Goal: Information Seeking & Learning: Find specific fact

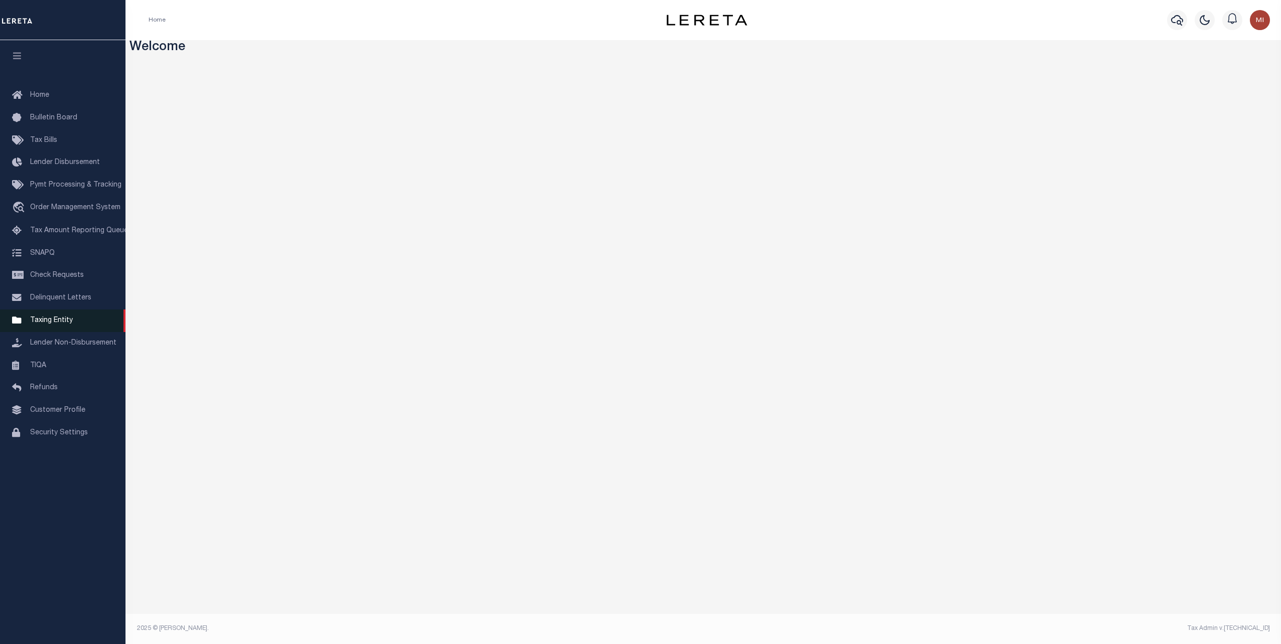
click at [57, 324] on span "Taxing Entity" at bounding box center [51, 320] width 43 height 7
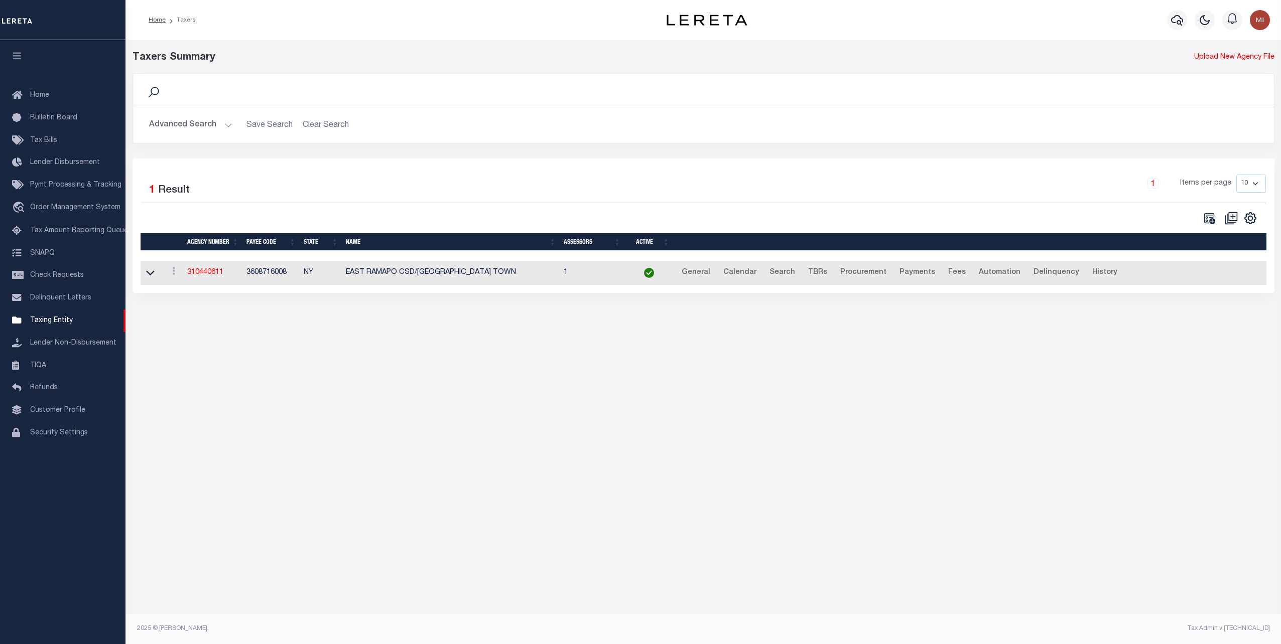
click at [201, 125] on button "Advanced Search" at bounding box center [190, 125] width 83 height 20
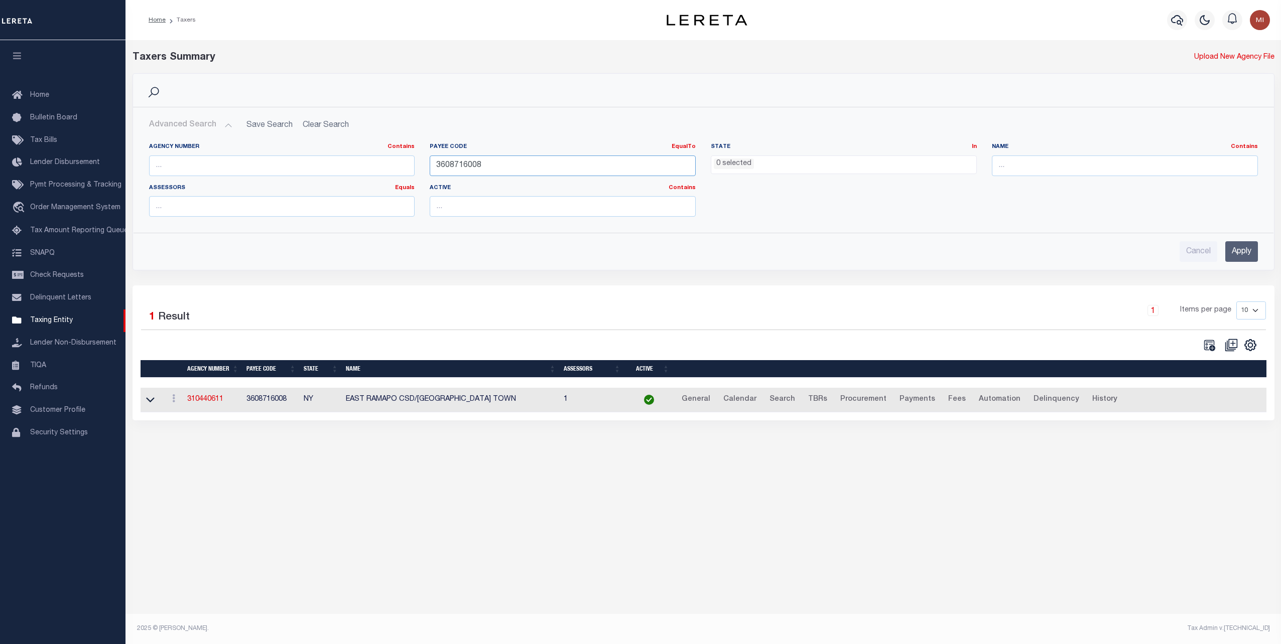
drag, startPoint x: 504, startPoint y: 168, endPoint x: 399, endPoint y: 169, distance: 104.4
click at [399, 169] on div "Agency Number Contains Contains Is Payee Code EqualTo Equals Is Not Equal To Is…" at bounding box center [704, 184] width 1124 height 82
paste input "4205316007"
type input "4205316007"
drag, startPoint x: 1236, startPoint y: 253, endPoint x: 1147, endPoint y: 270, distance: 90.4
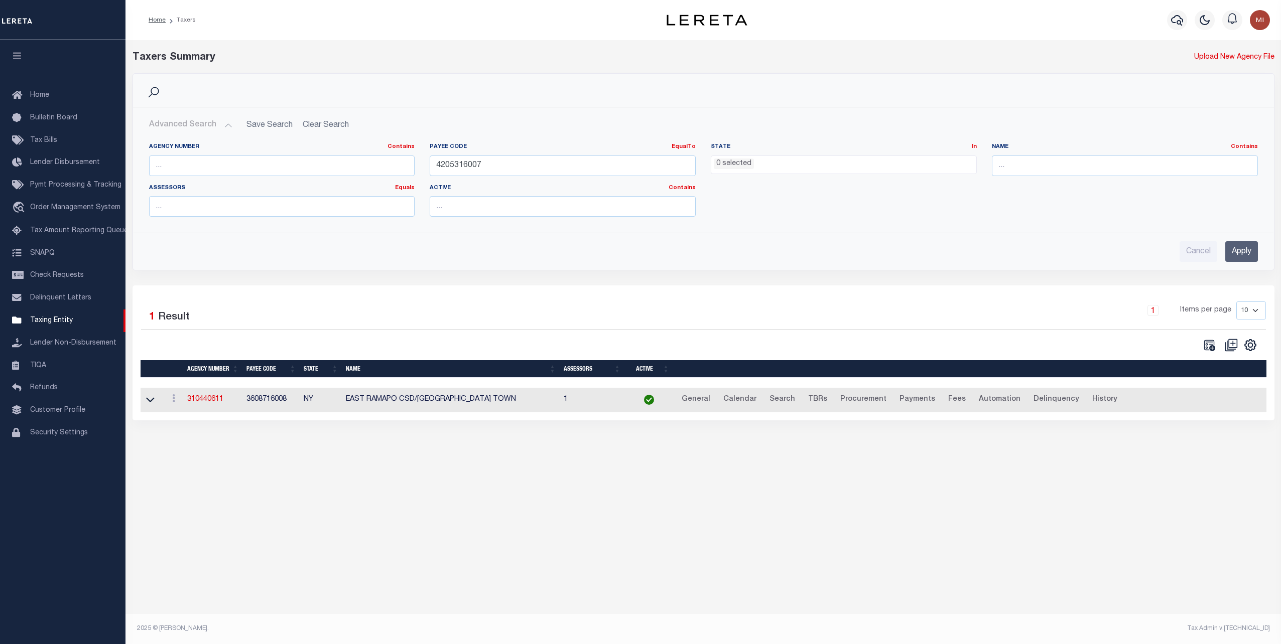
click at [1233, 253] on input "Apply" at bounding box center [1241, 251] width 33 height 21
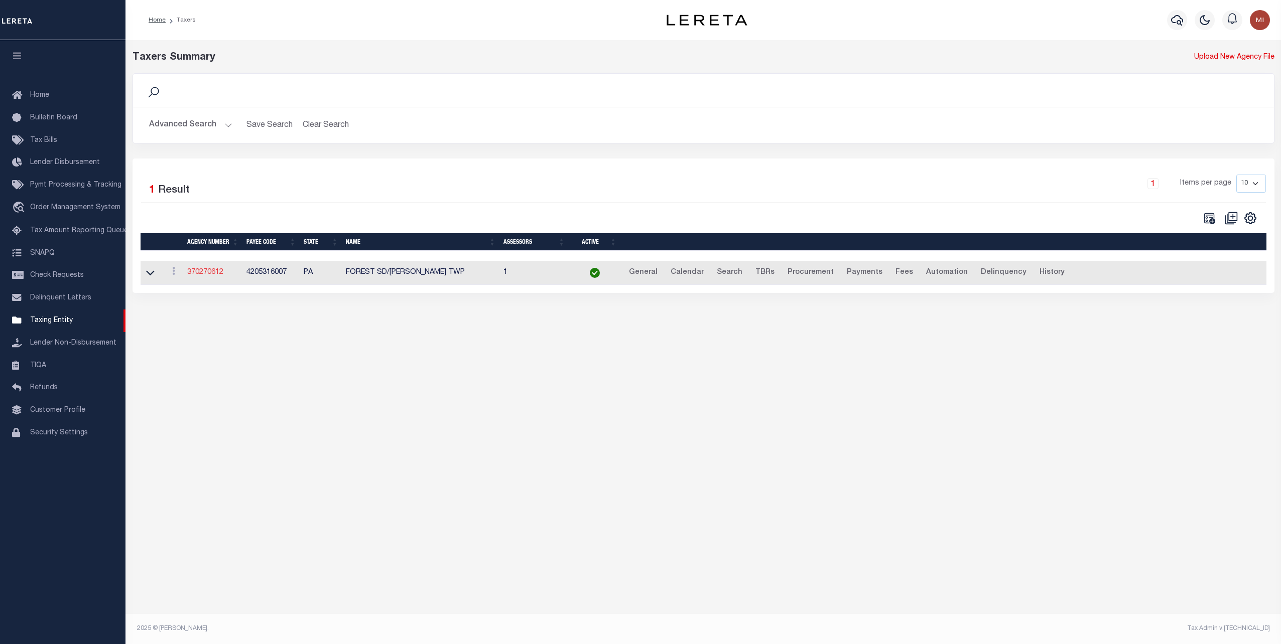
click at [210, 275] on link "370270612" at bounding box center [205, 272] width 36 height 7
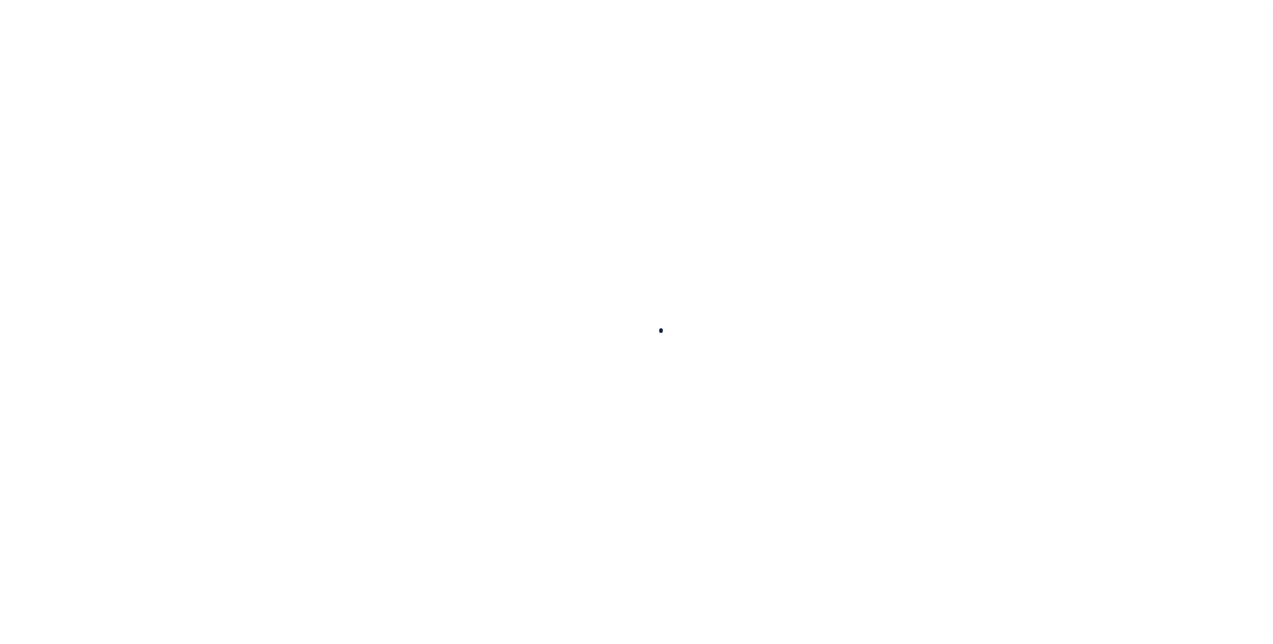
select select
checkbox input "false"
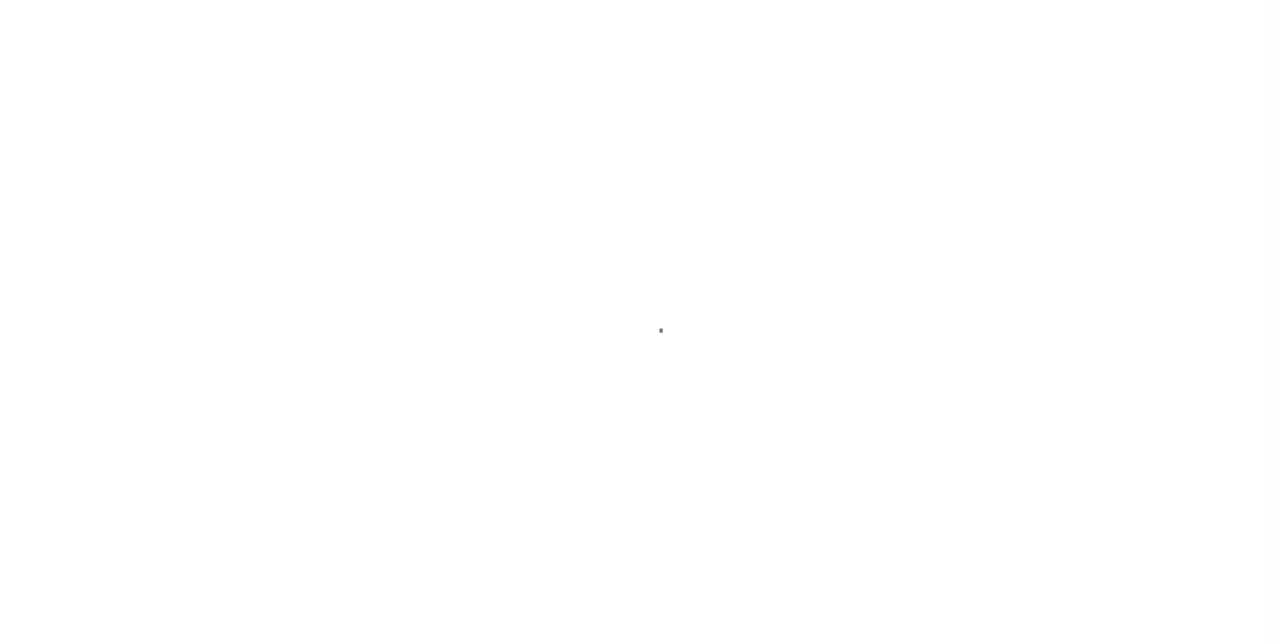
checkbox input "false"
type input "4205316007"
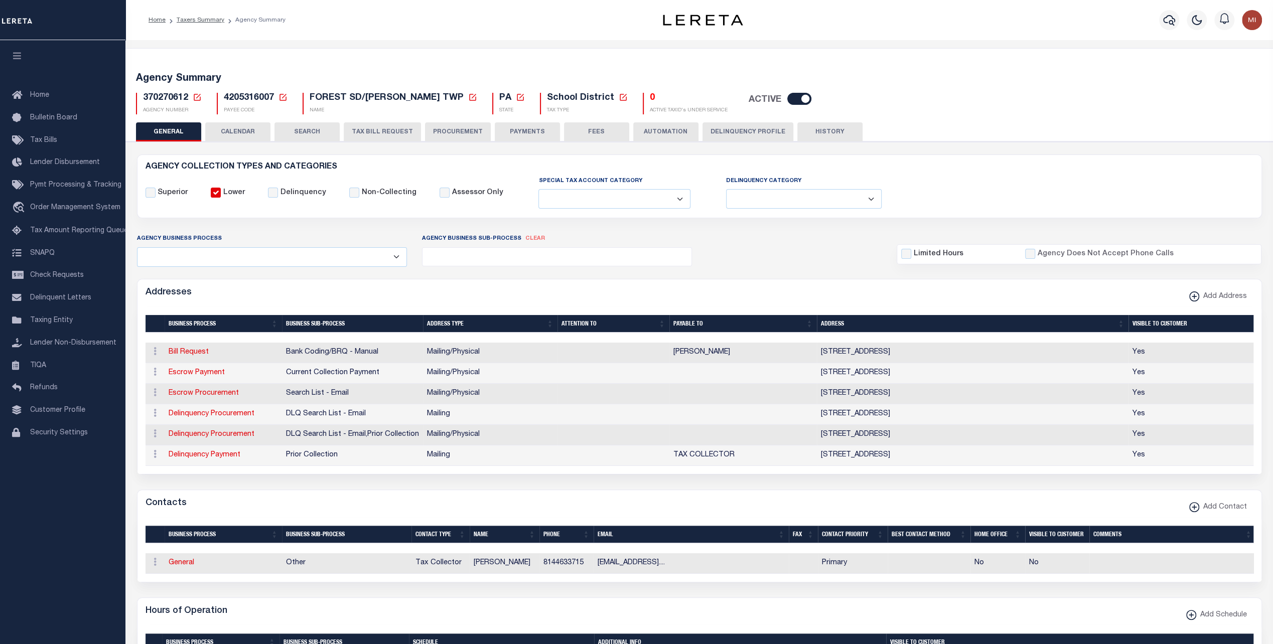
click at [243, 129] on button "CALENDAR" at bounding box center [237, 131] width 65 height 19
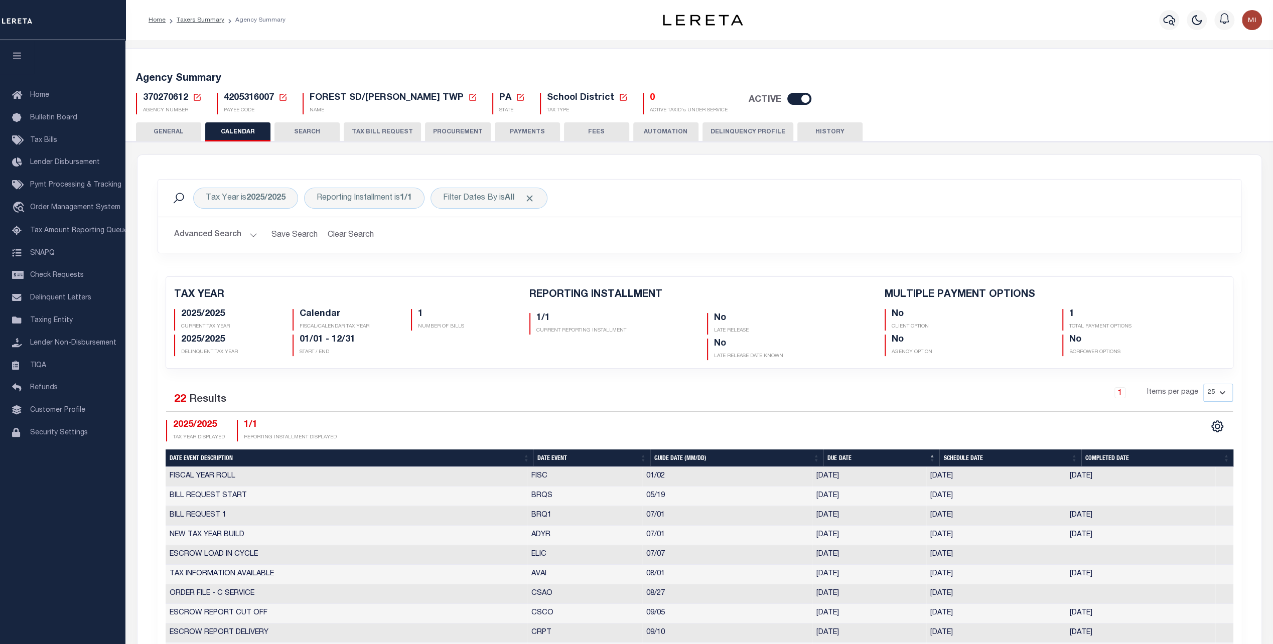
checkbox input "false"
type input "1"
click at [208, 21] on link "Taxers Summary" at bounding box center [201, 20] width 48 height 6
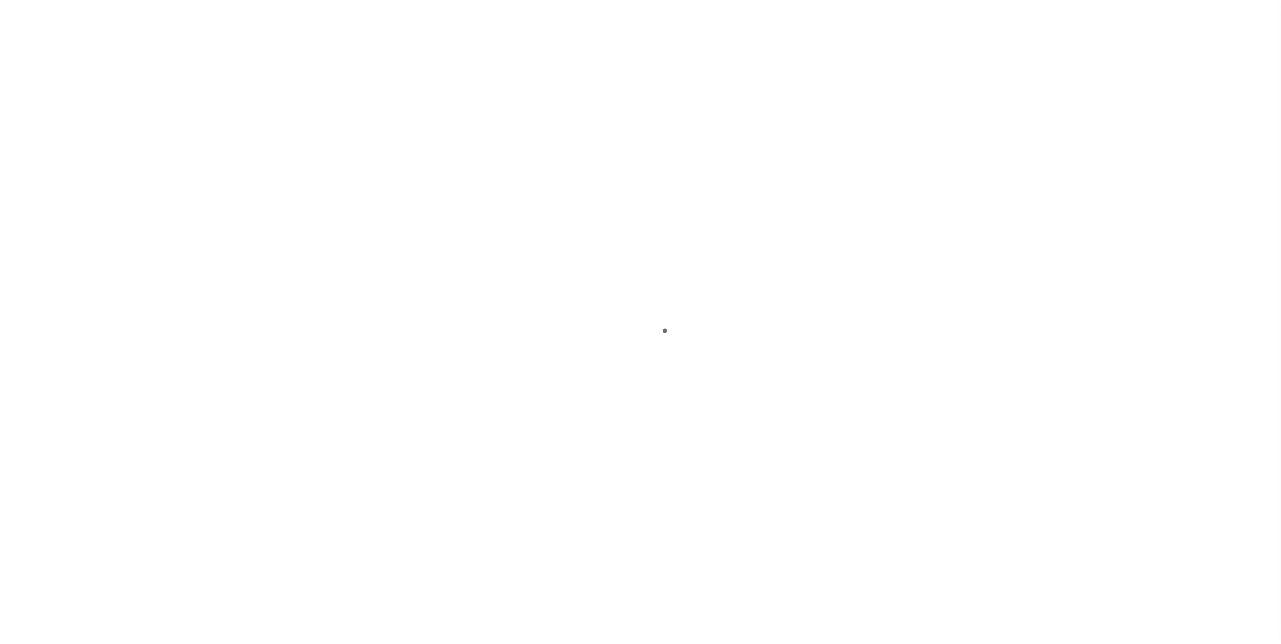
select select
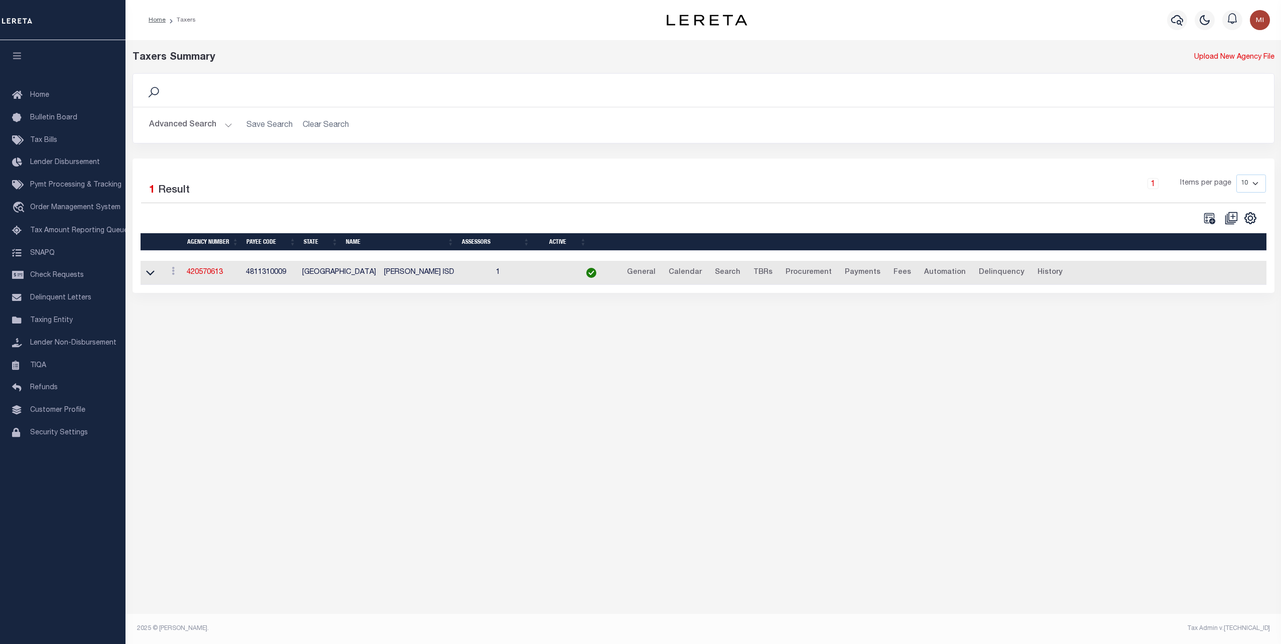
click at [223, 123] on button "Advanced Search" at bounding box center [190, 125] width 83 height 20
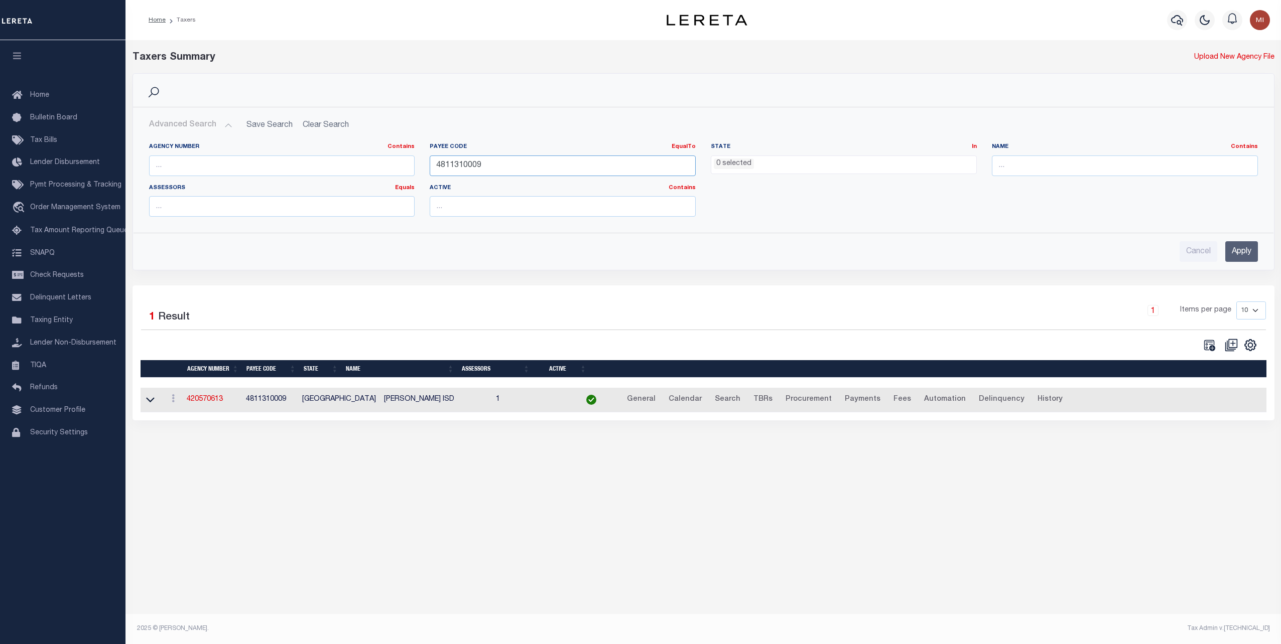
drag, startPoint x: 492, startPoint y: 166, endPoint x: 409, endPoint y: 166, distance: 82.8
click at [409, 166] on div "Agency Number Contains Contains Is Payee Code EqualTo Equals Is Not Equal To Is…" at bounding box center [704, 184] width 1124 height 82
paste input "2614502"
type input "2614502009"
click at [1232, 250] on input "Apply" at bounding box center [1241, 251] width 33 height 21
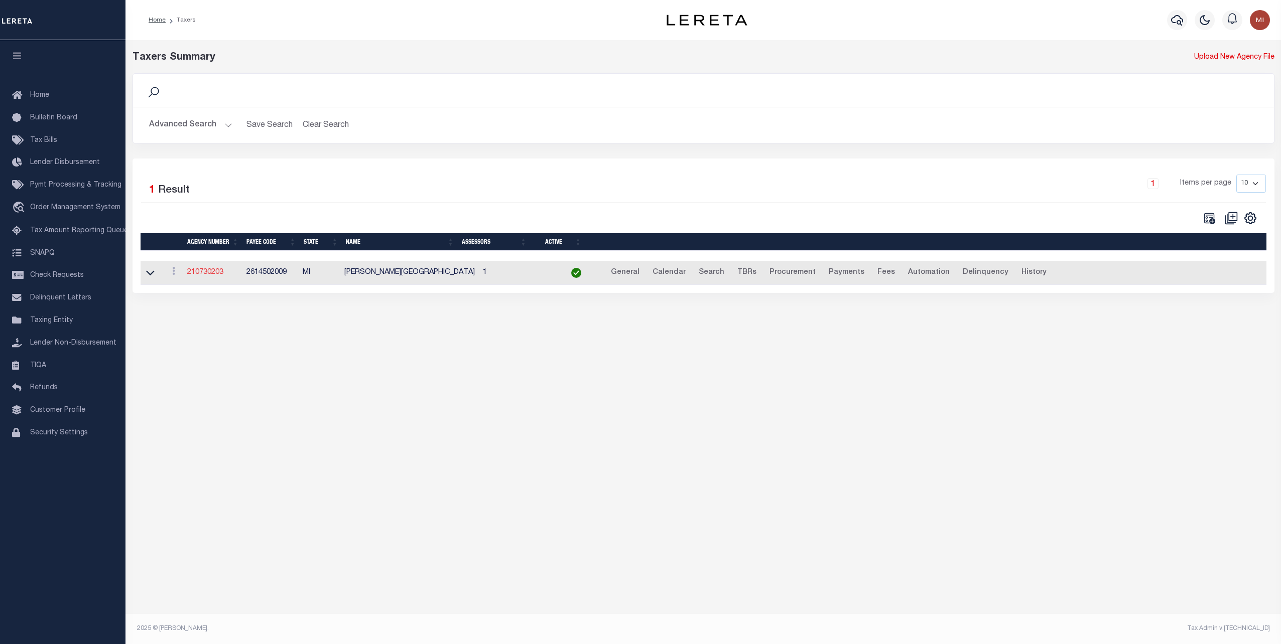
click at [199, 272] on link "210730203" at bounding box center [205, 272] width 36 height 7
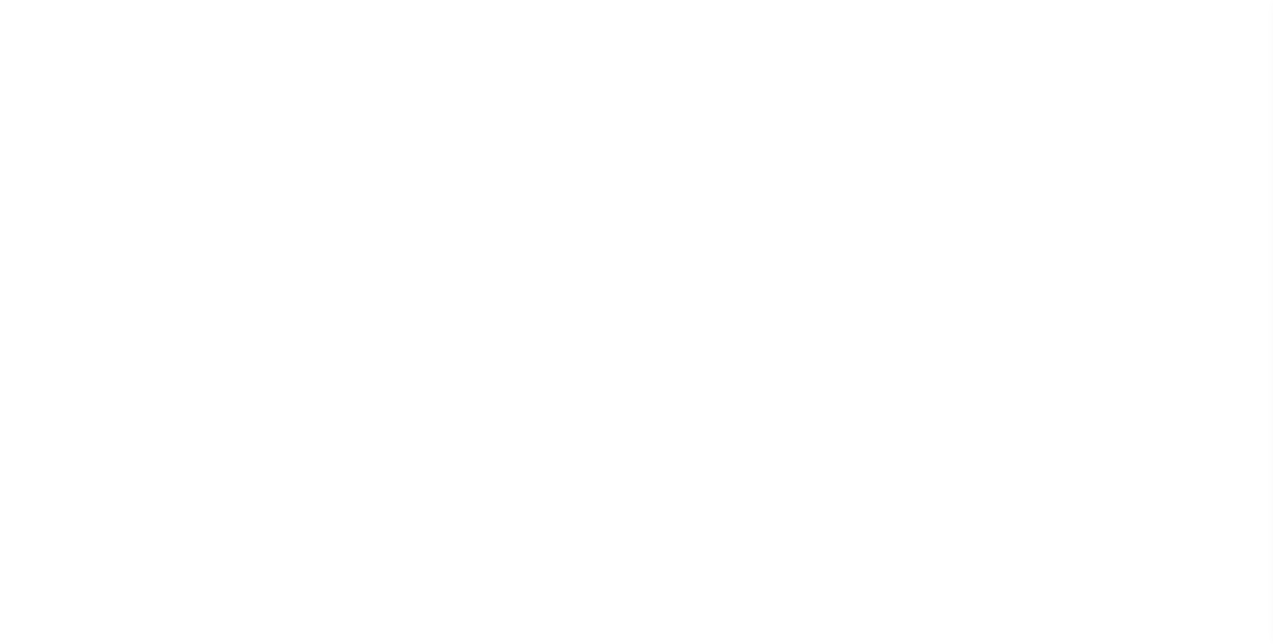
select select
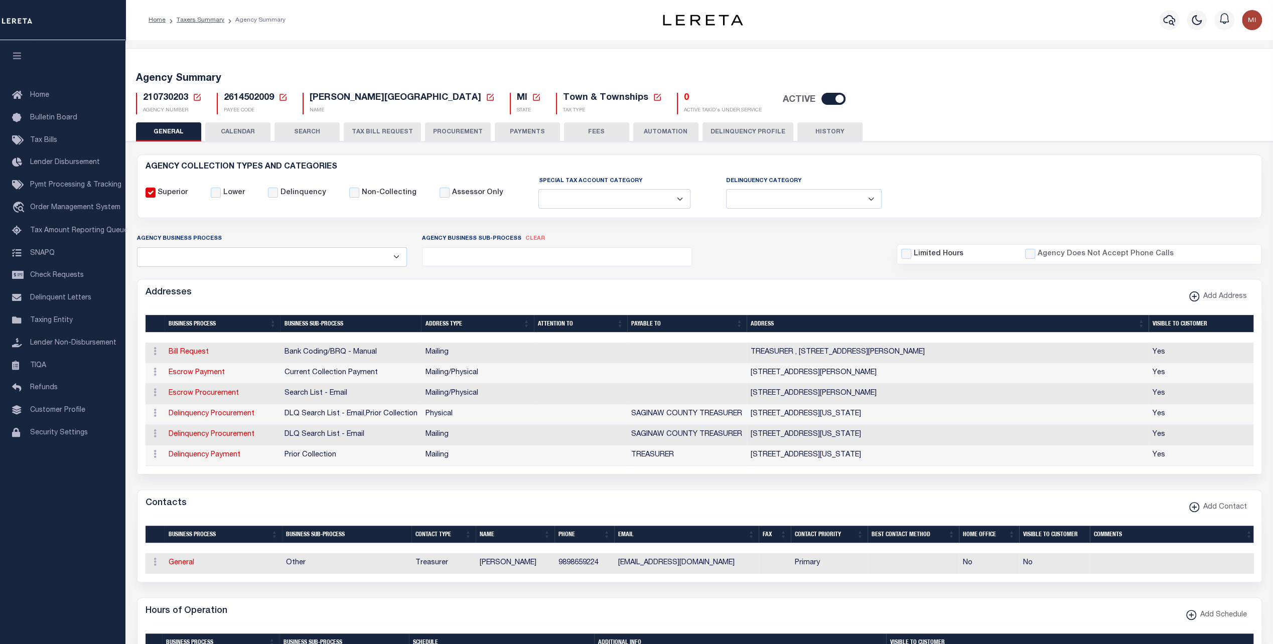
click at [248, 127] on button "CALENDAR" at bounding box center [237, 131] width 65 height 19
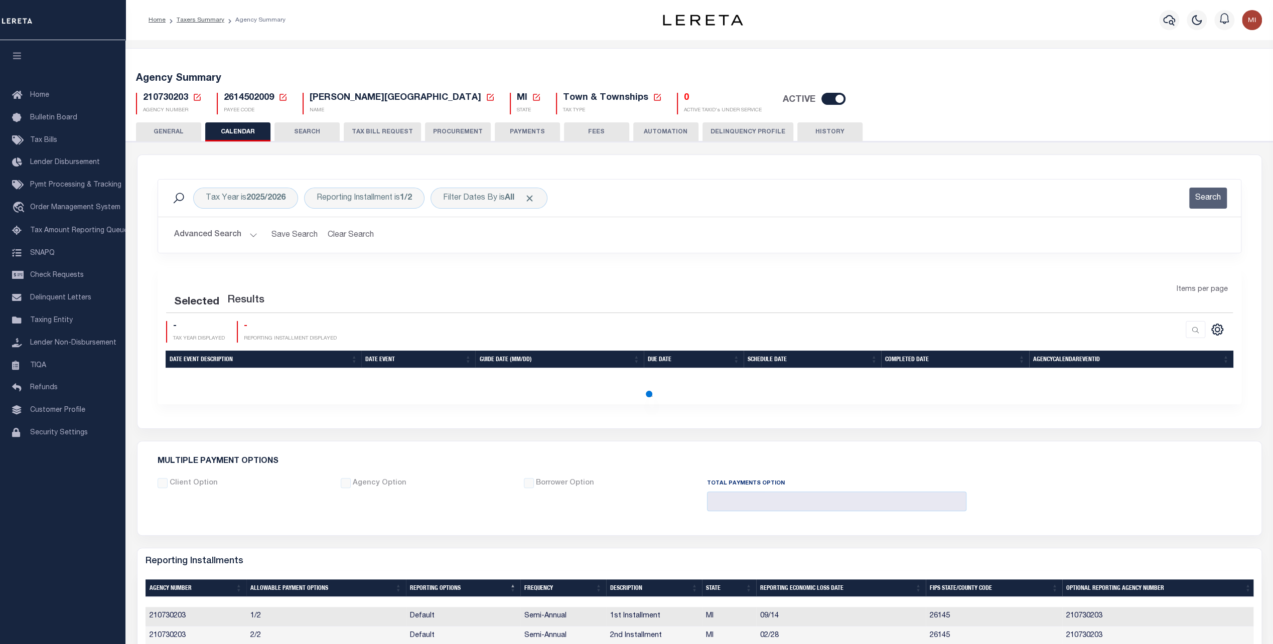
checkbox input "false"
type input "1"
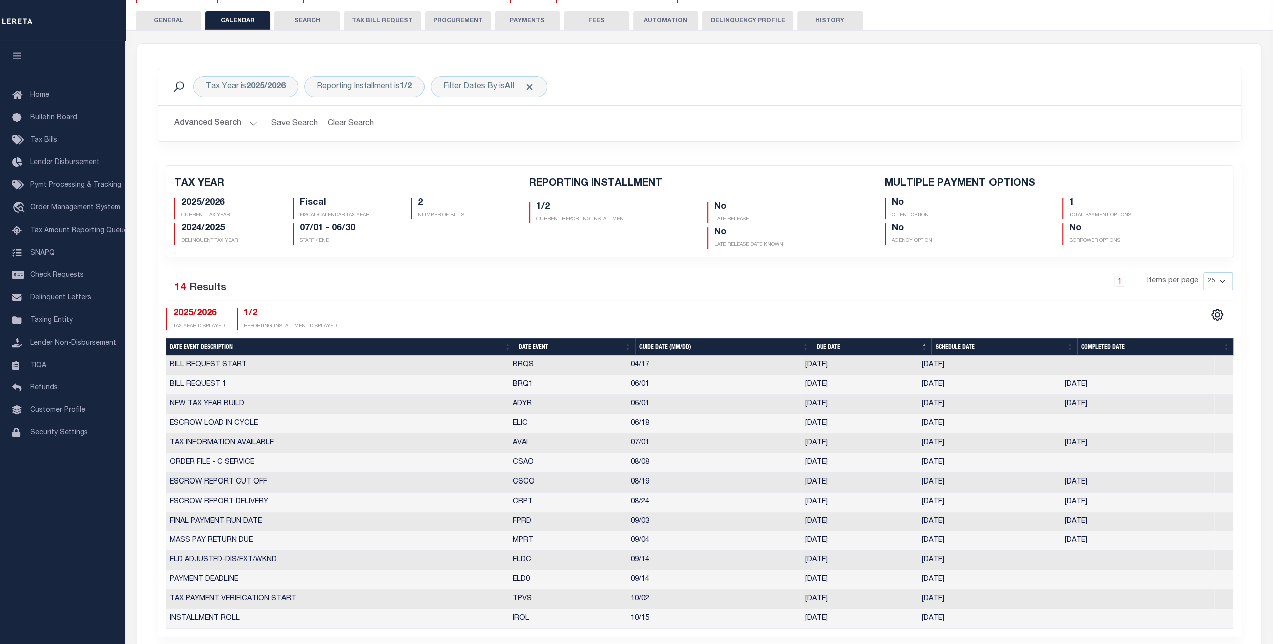
scroll to position [50, 0]
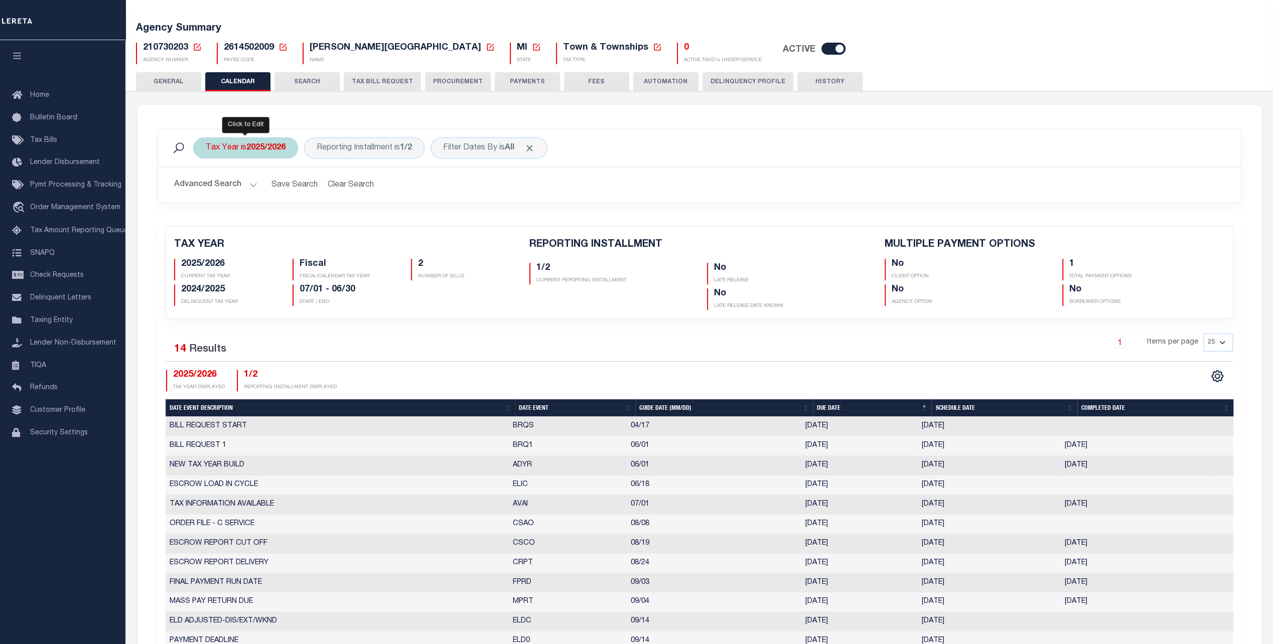
click at [262, 150] on b "2025/2026" at bounding box center [265, 148] width 39 height 8
click at [259, 198] on select "2026/2027 2025/2026 2024/2025 2023/2024 2022/2023 2021/2022 2020/2021 2019/2020…" at bounding box center [280, 197] width 148 height 19
select select "2007/2008"
click at [206, 188] on select "2026/2027 2025/2026 2024/2025 2023/2024 2022/2023 2021/2022 2020/2021 2019/2020…" at bounding box center [280, 197] width 148 height 19
click at [336, 216] on input "Apply" at bounding box center [339, 219] width 30 height 17
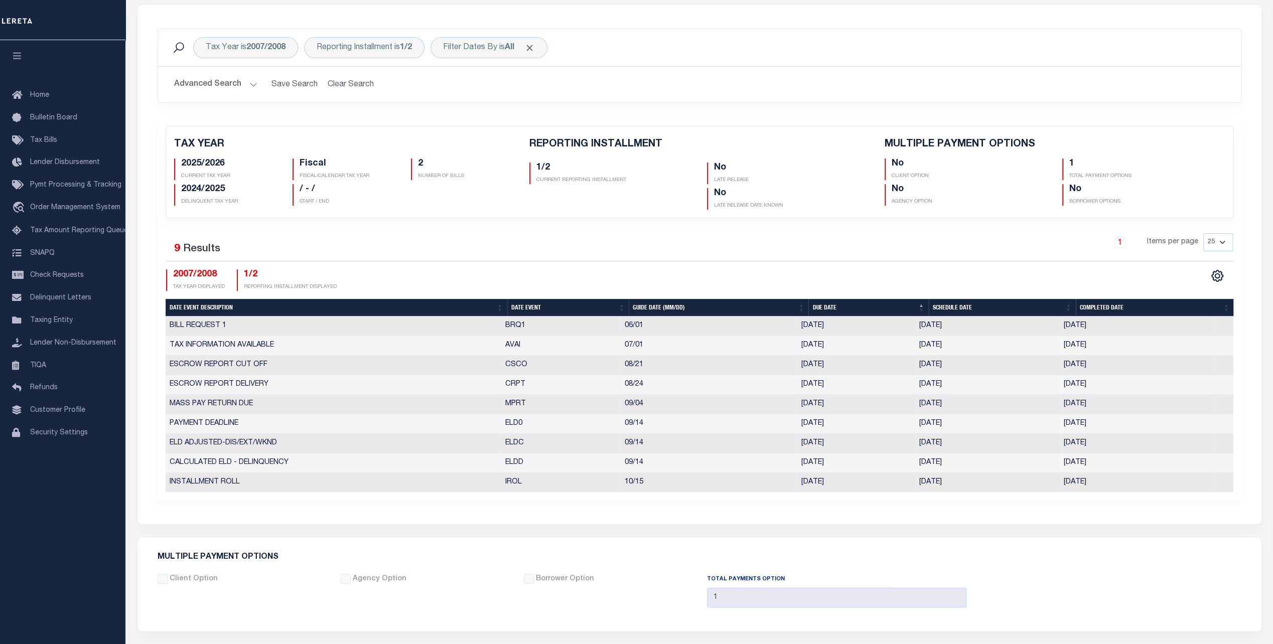
scroll to position [151, 0]
click at [255, 41] on div "Tax Year is 2007/2008" at bounding box center [245, 47] width 105 height 21
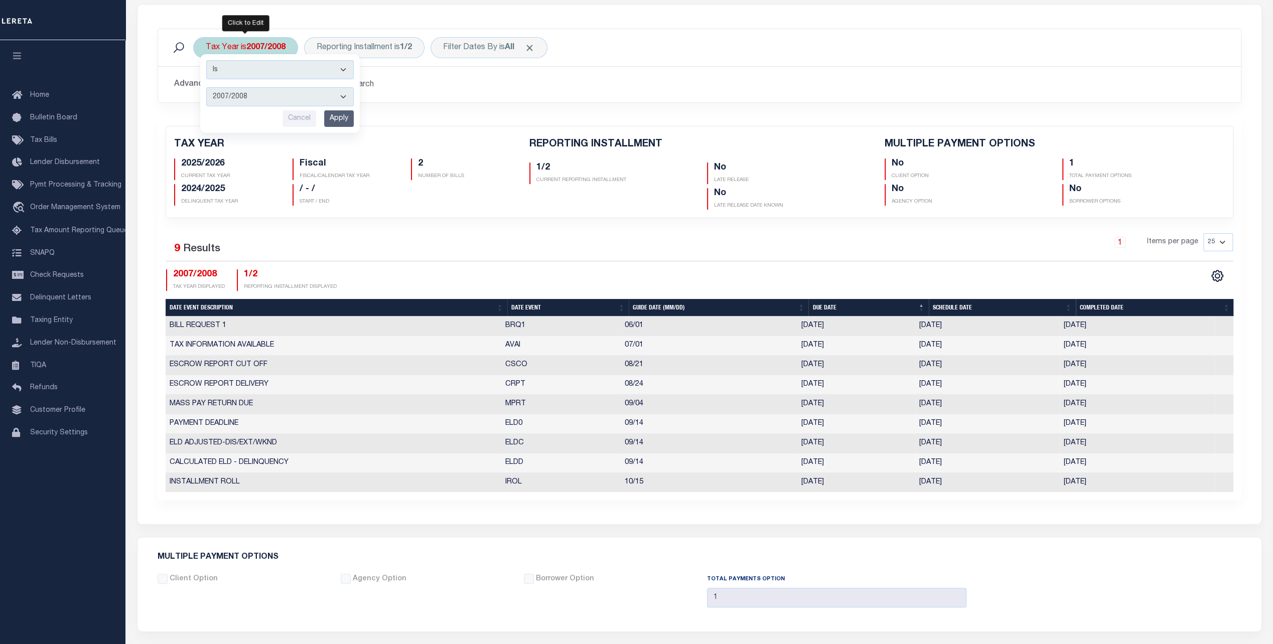
click at [270, 95] on select "2026/2027 2025/2026 2024/2025 2023/2024 2022/2023 2021/2022 2020/2021 2019/2020…" at bounding box center [280, 96] width 148 height 19
select select "2008/2009"
click at [206, 87] on select "2026/2027 2025/2026 2024/2025 2023/2024 2022/2023 2021/2022 2020/2021 2019/2020…" at bounding box center [280, 96] width 148 height 19
click at [335, 118] on input "Apply" at bounding box center [339, 118] width 30 height 17
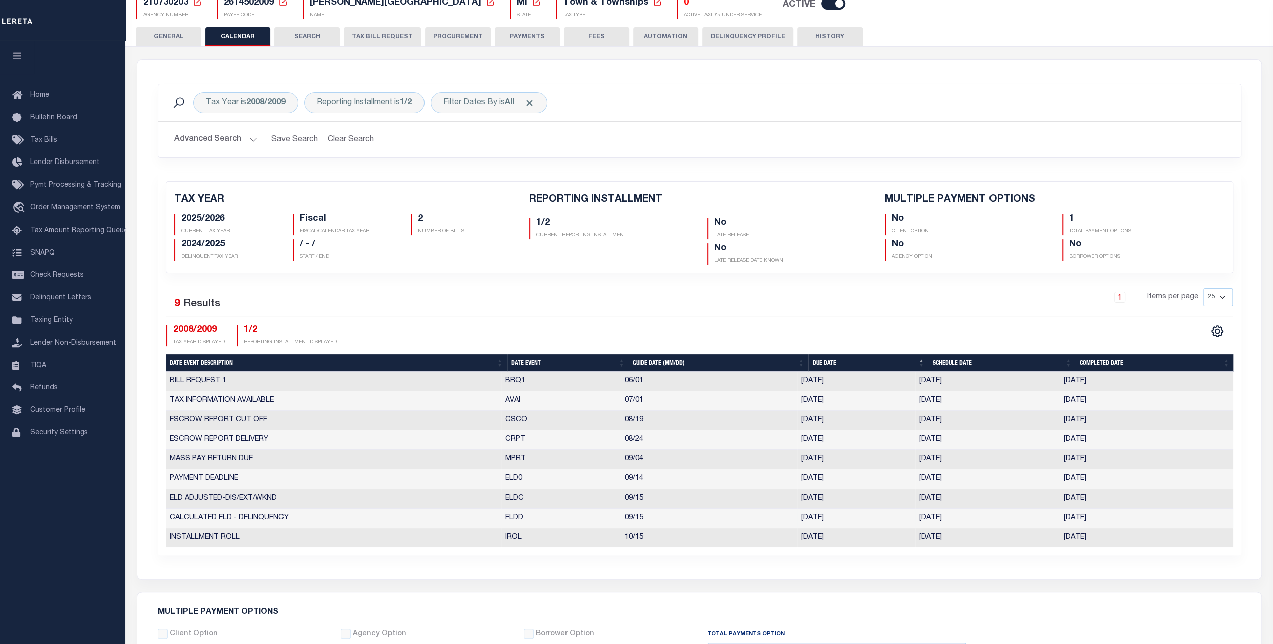
scroll to position [100, 0]
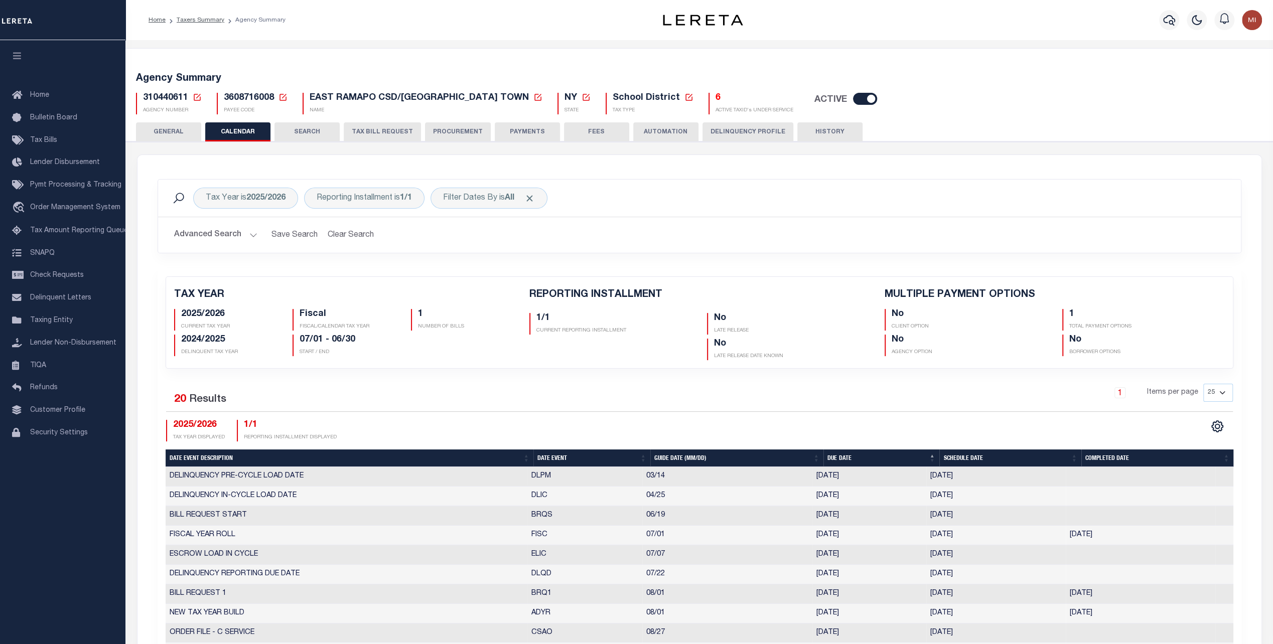
click at [198, 24] on li "Taxers Summary" at bounding box center [195, 20] width 59 height 9
click at [201, 20] on link "Taxers Summary" at bounding box center [201, 20] width 48 height 6
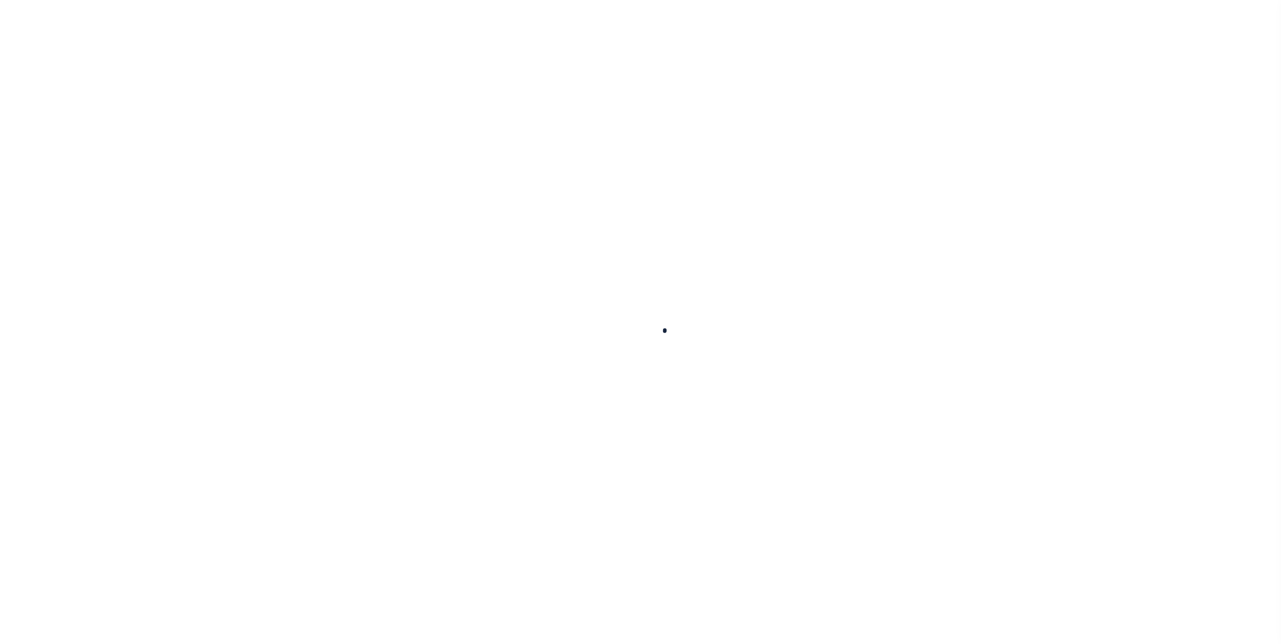
select select
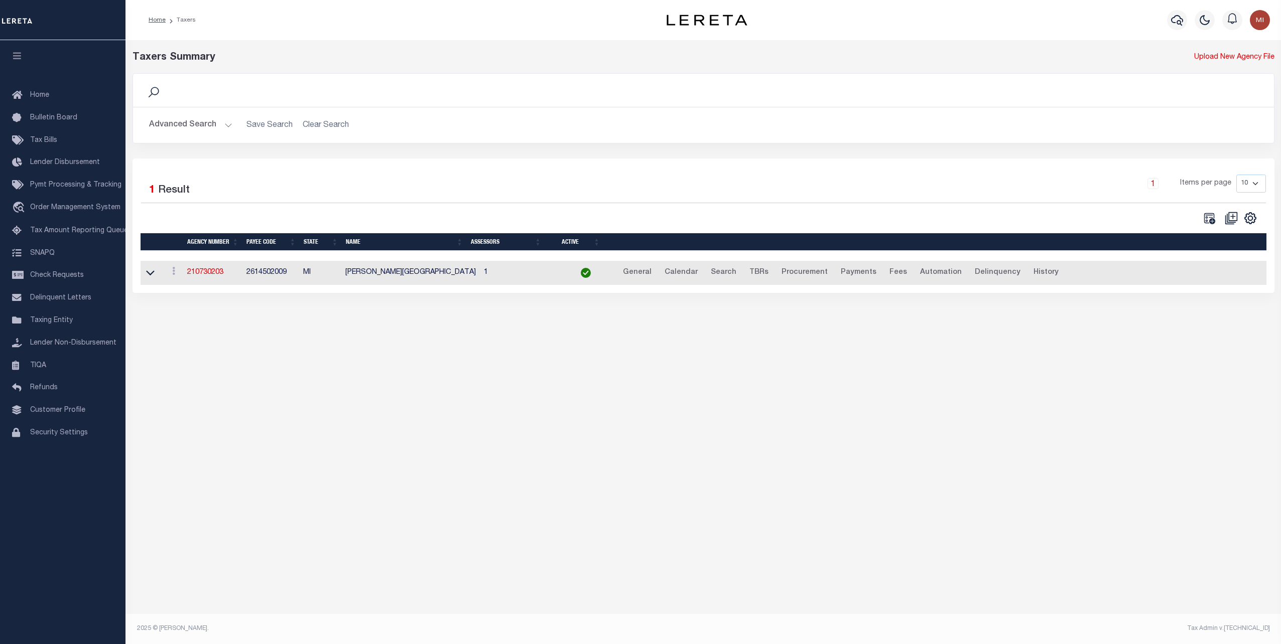
click at [223, 126] on button "Advanced Search" at bounding box center [190, 125] width 83 height 20
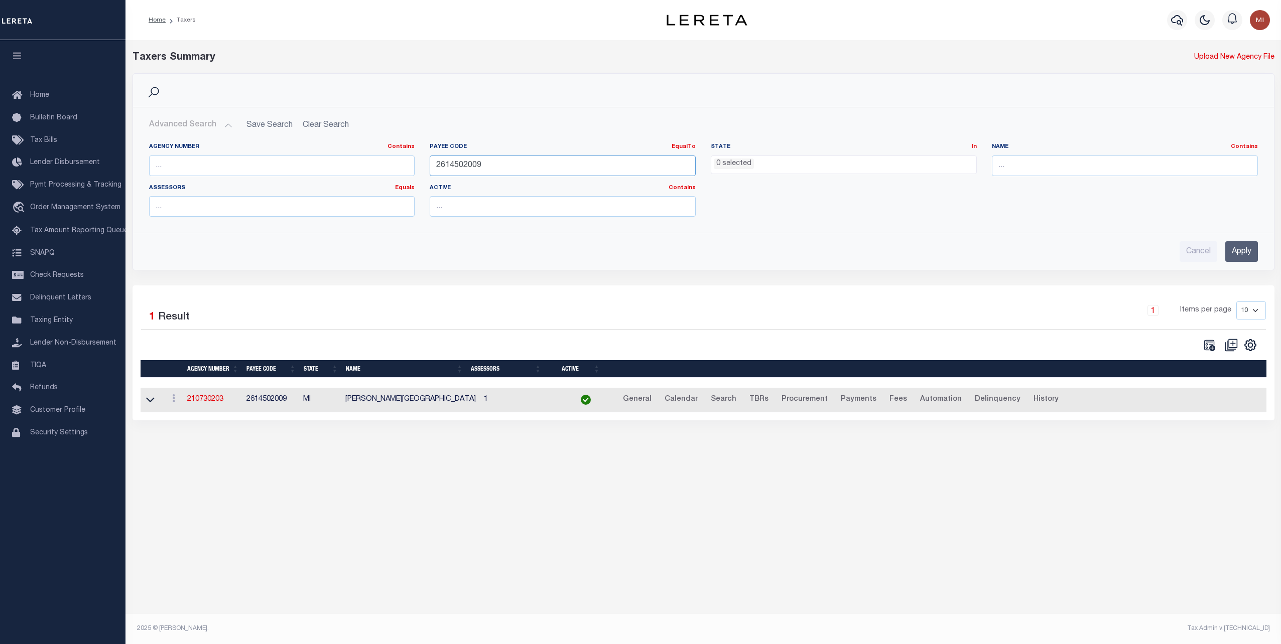
drag, startPoint x: 489, startPoint y: 166, endPoint x: 368, endPoint y: 163, distance: 120.5
click at [368, 163] on div "Agency Number Contains Contains Is Payee Code EqualTo Equals Is Not Equal To Is…" at bounding box center [704, 184] width 1124 height 82
paste input "7803025874"
type input "7803025874"
click at [1242, 256] on input "Apply" at bounding box center [1241, 251] width 33 height 21
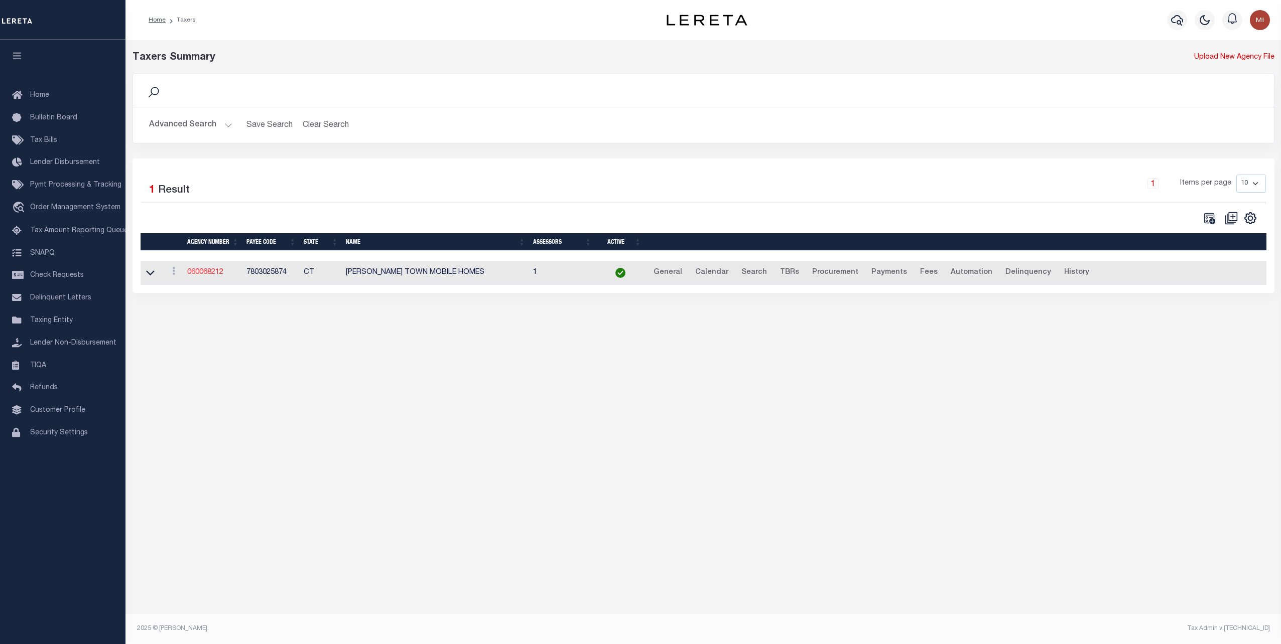
click at [205, 269] on link "060068212" at bounding box center [205, 272] width 36 height 7
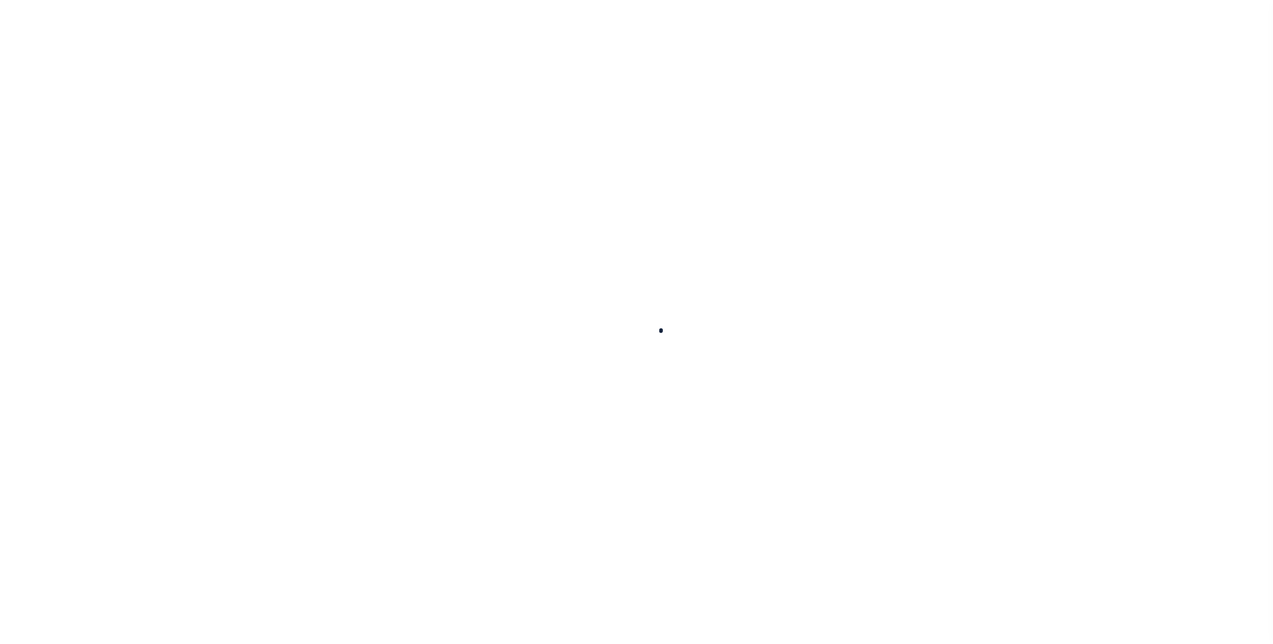
select select
checkbox input "false"
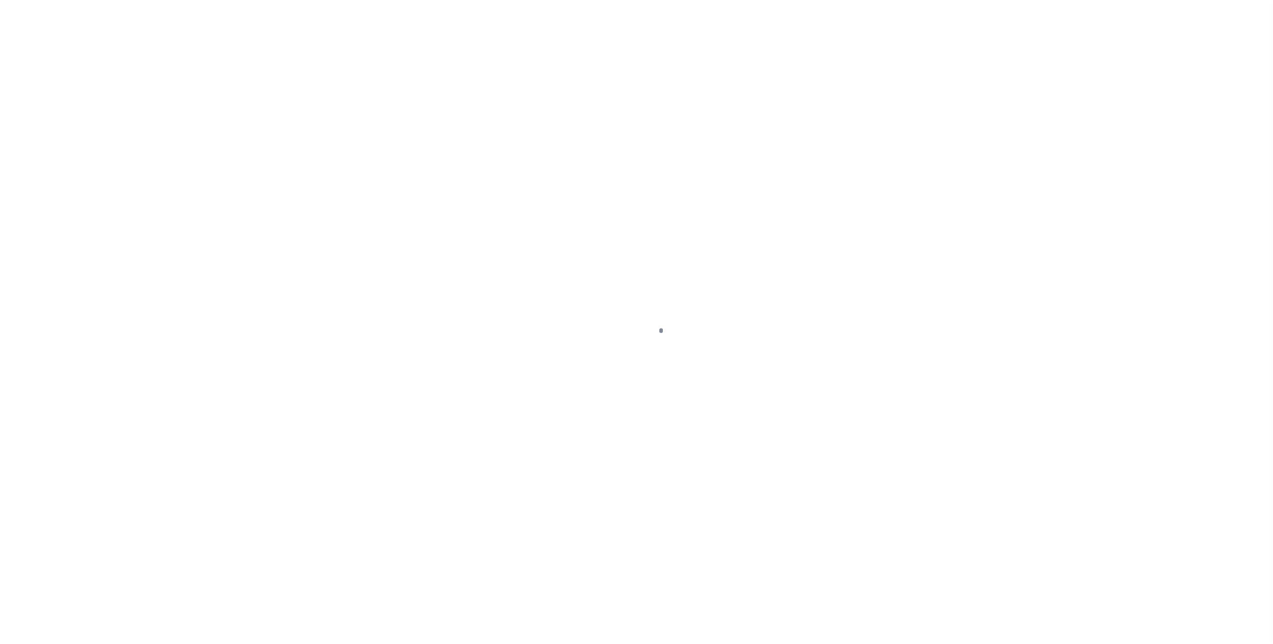
checkbox input "false"
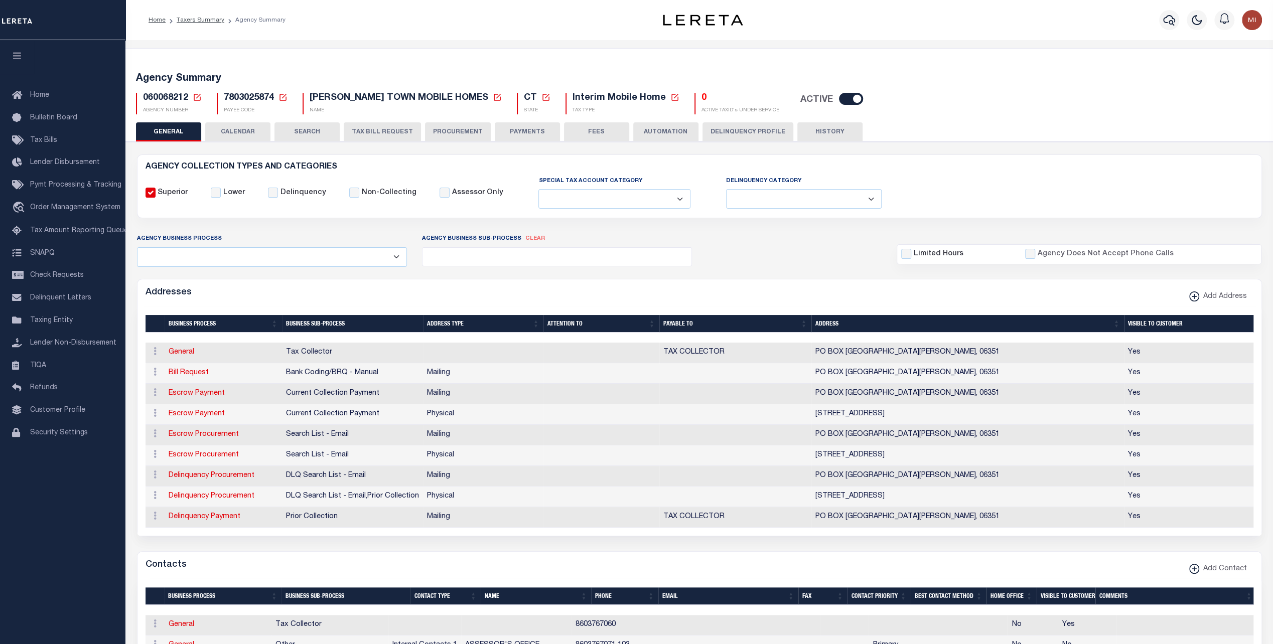
click at [245, 133] on button "CALENDAR" at bounding box center [237, 131] width 65 height 19
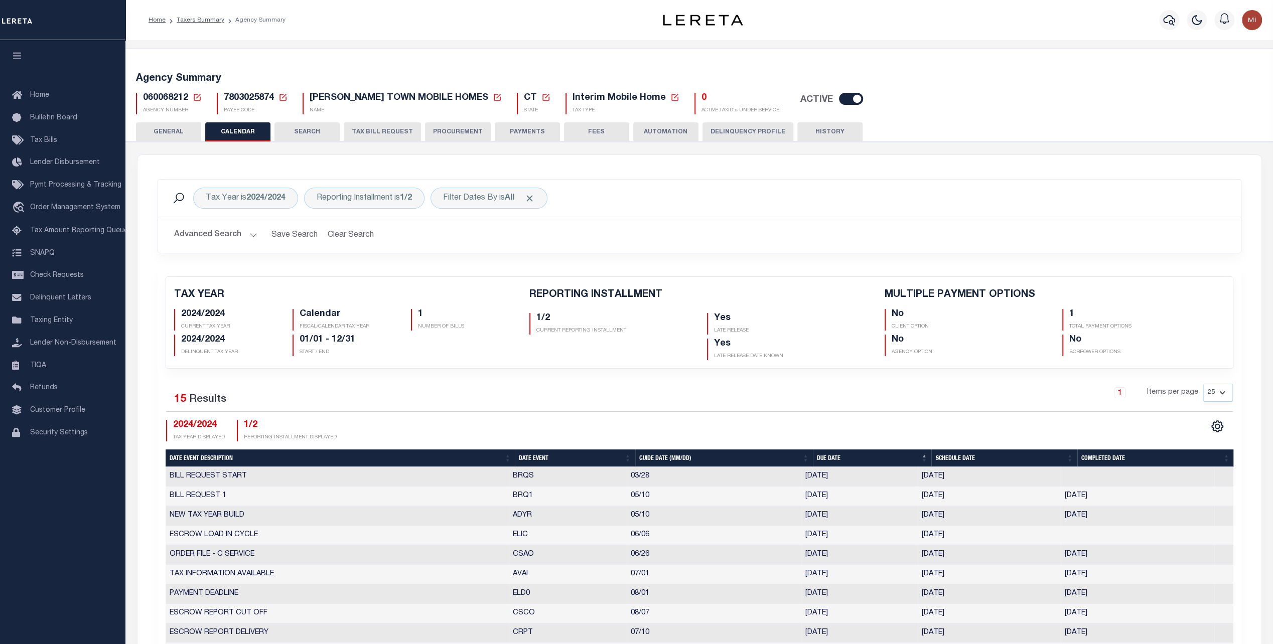
checkbox input "false"
type input "1"
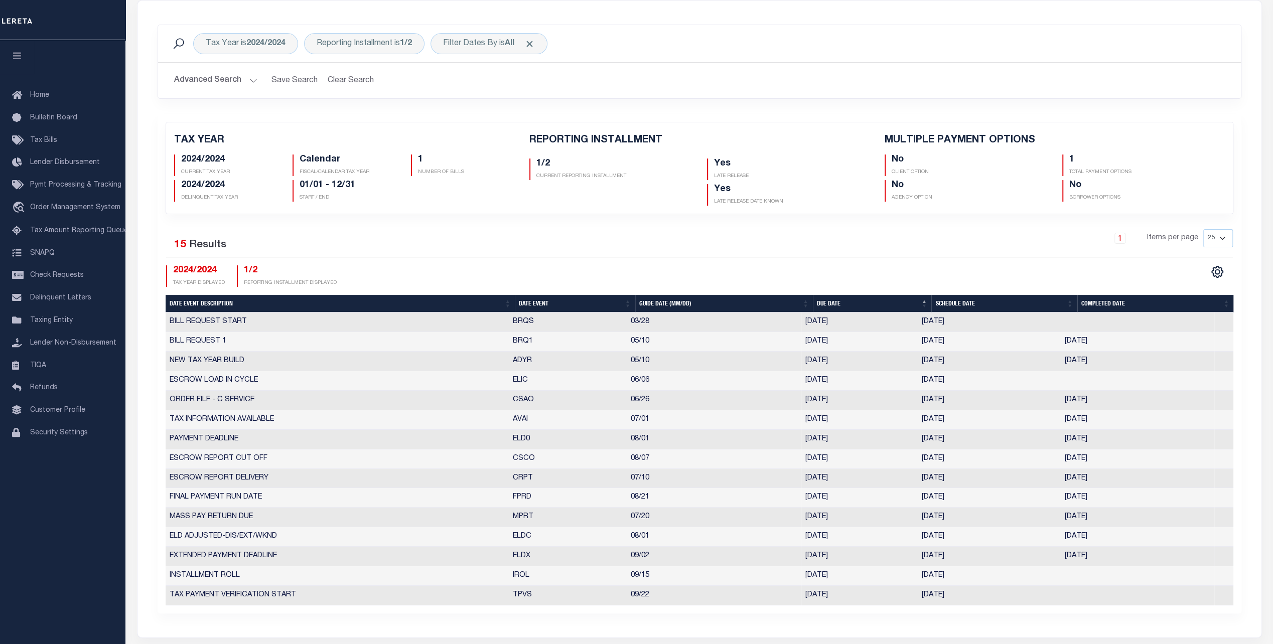
scroll to position [50, 0]
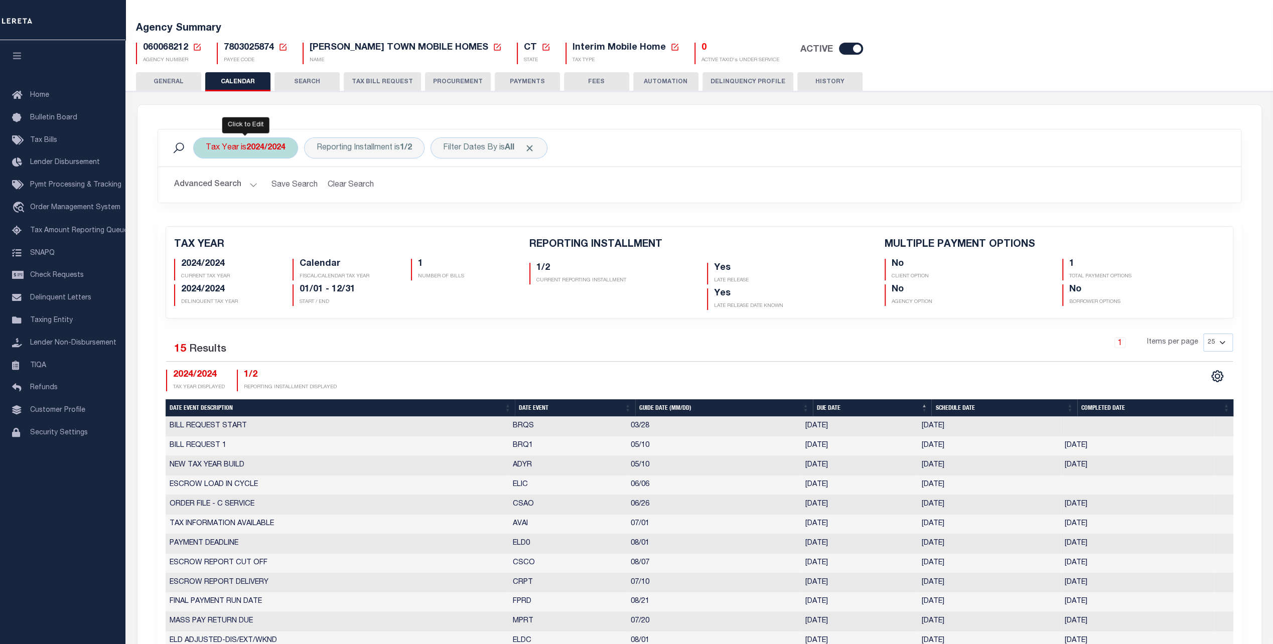
click at [257, 145] on b "2024/2024" at bounding box center [265, 148] width 39 height 8
click at [272, 195] on select "2025/2025 2024/2024 2023/2023 2022/2022 2021/2021" at bounding box center [280, 197] width 148 height 19
select select "2025/2025"
click at [206, 188] on select "2025/2025 2024/2024 2023/2023 2022/2022 2021/2021" at bounding box center [280, 197] width 148 height 19
click at [347, 218] on input "Apply" at bounding box center [339, 219] width 30 height 17
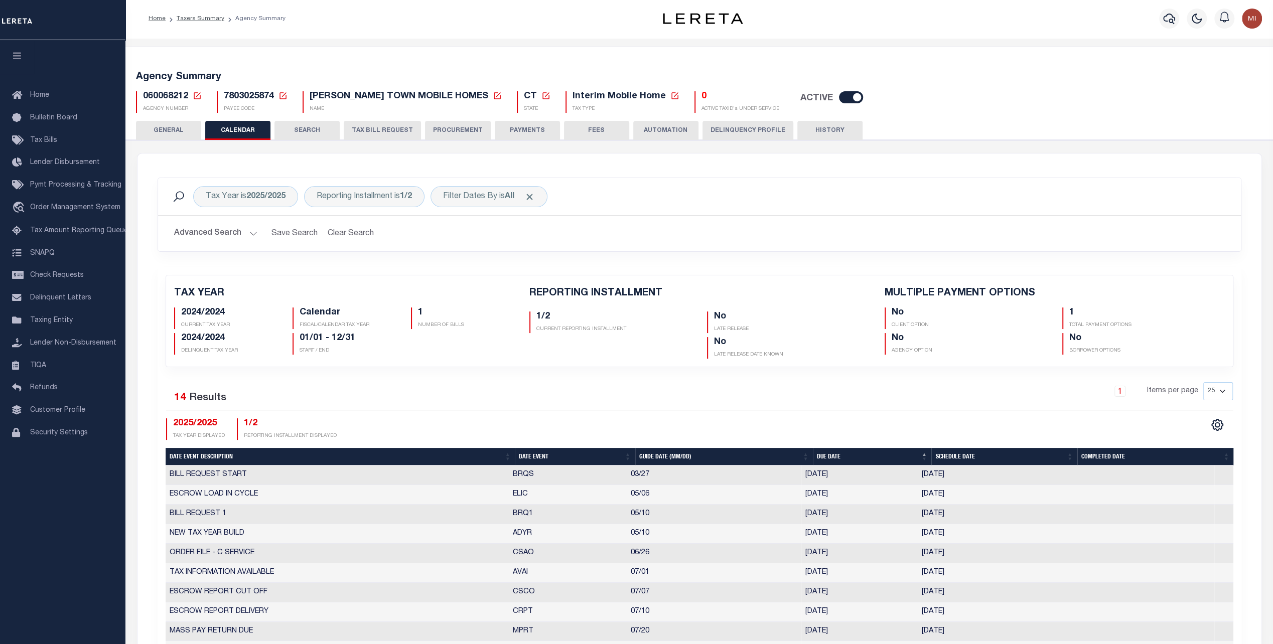
scroll to position [0, 0]
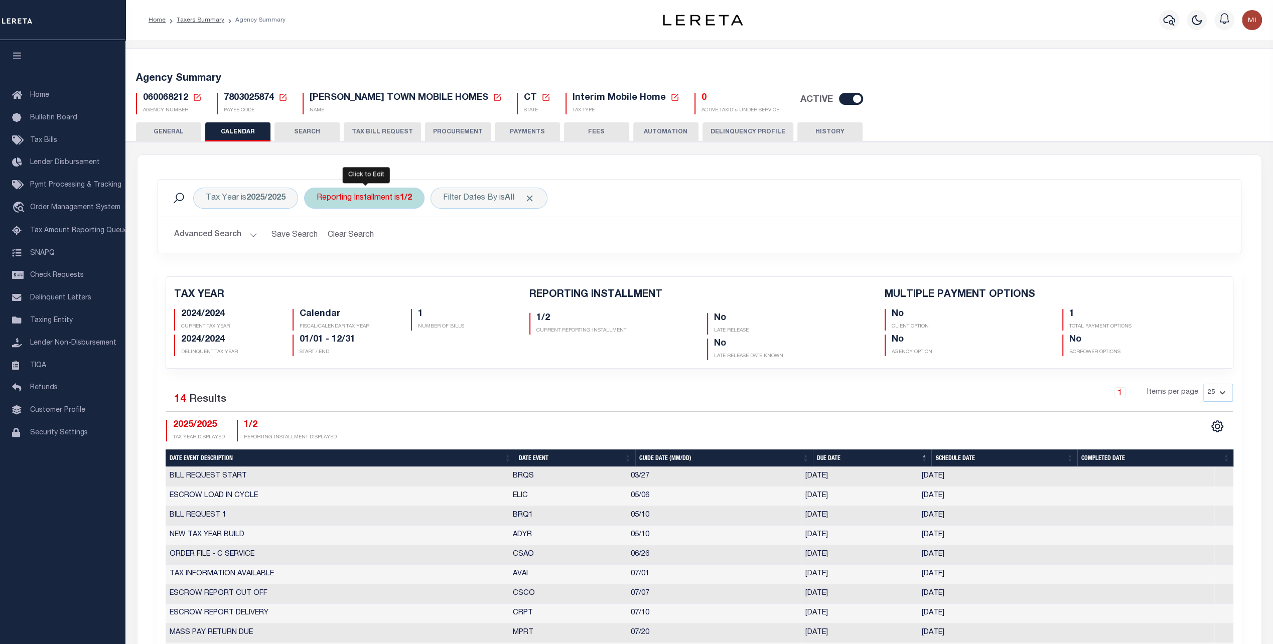
click at [367, 199] on div "Reporting Installment is 1/2" at bounding box center [364, 198] width 120 height 21
click at [362, 248] on select "1/2 2/2" at bounding box center [391, 247] width 148 height 19
select select "2/2"
click at [317, 238] on select "1/2 2/2" at bounding box center [391, 247] width 148 height 19
drag, startPoint x: 441, startPoint y: 260, endPoint x: 446, endPoint y: 268, distance: 9.5
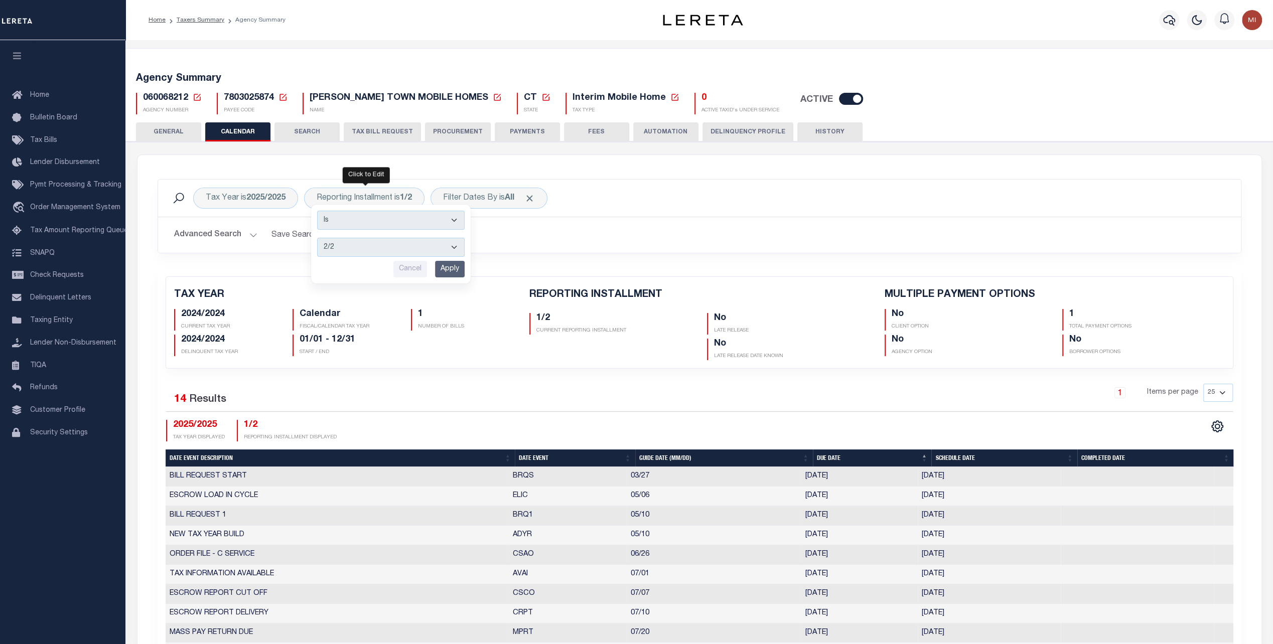
click at [441, 261] on input "Apply" at bounding box center [450, 269] width 30 height 17
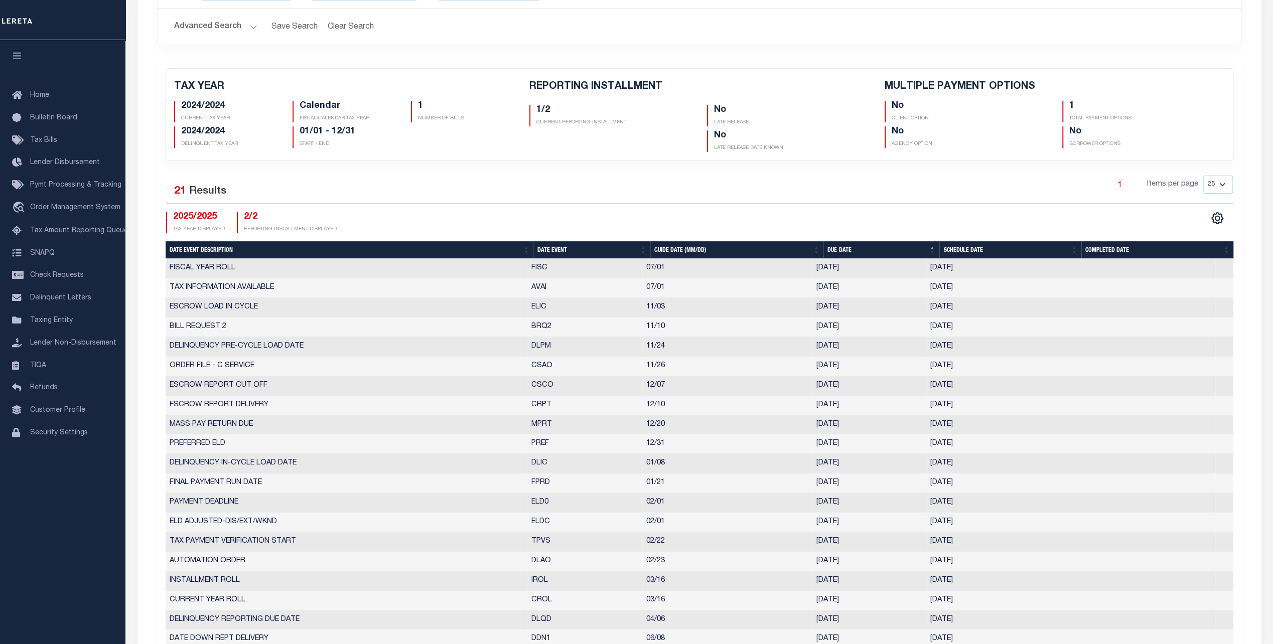
scroll to position [301, 0]
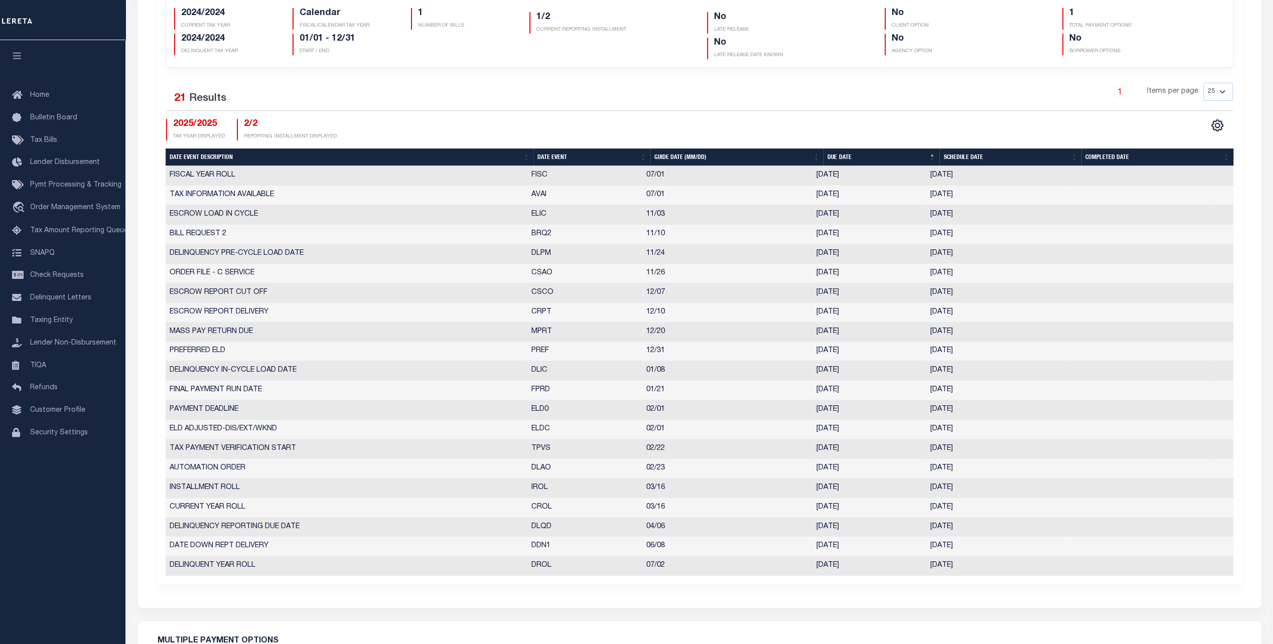
click at [556, 348] on td "PREF" at bounding box center [584, 352] width 115 height 20
